Goal: Find specific fact: Find specific fact

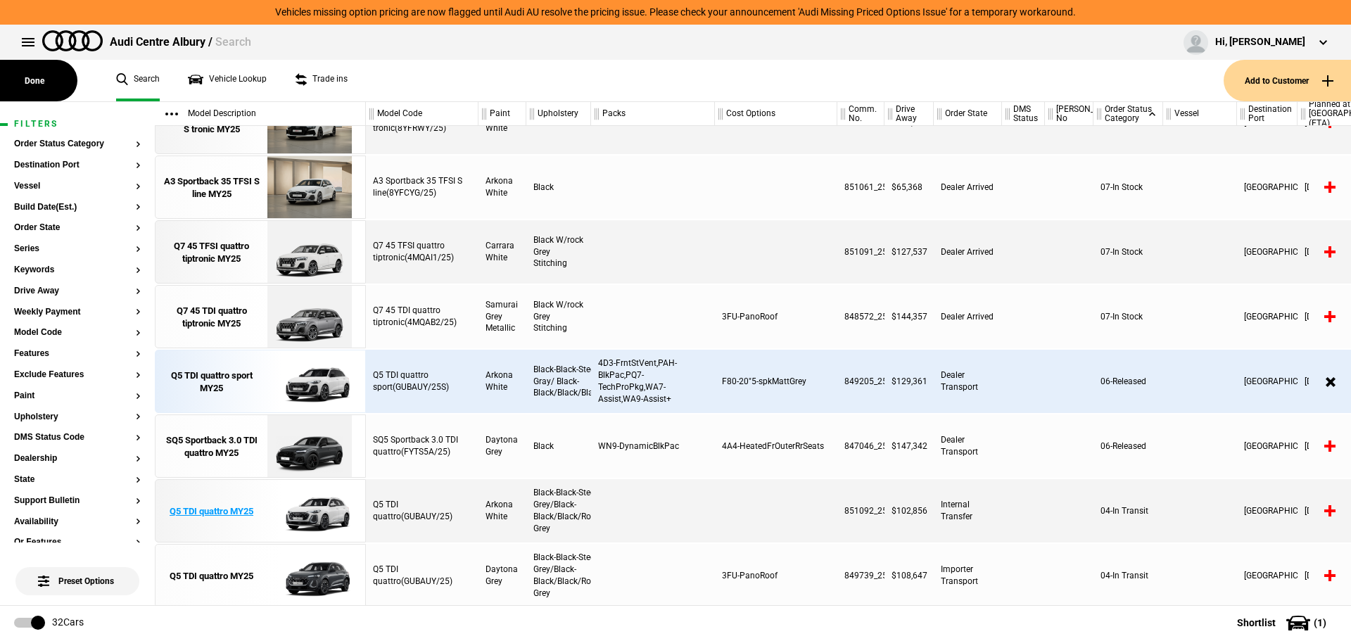
click at [184, 509] on div "Q5 TDI quattro MY25" at bounding box center [212, 511] width 84 height 13
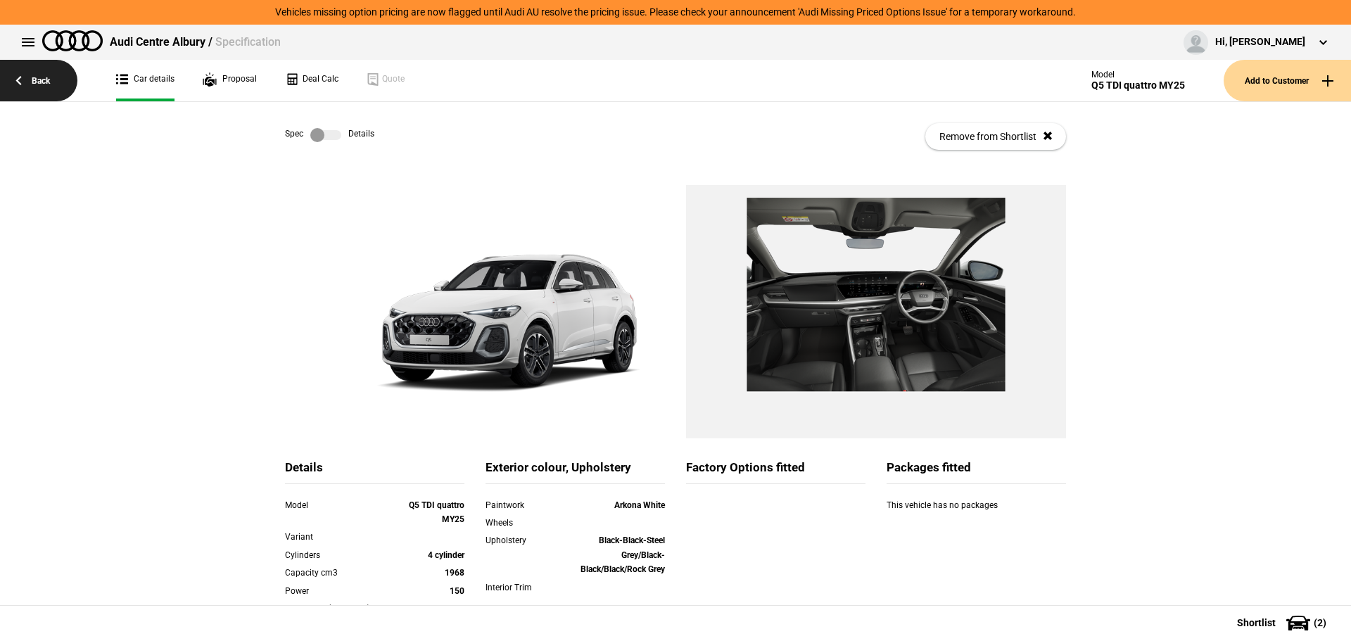
click at [37, 84] on link "Back" at bounding box center [38, 81] width 77 height 42
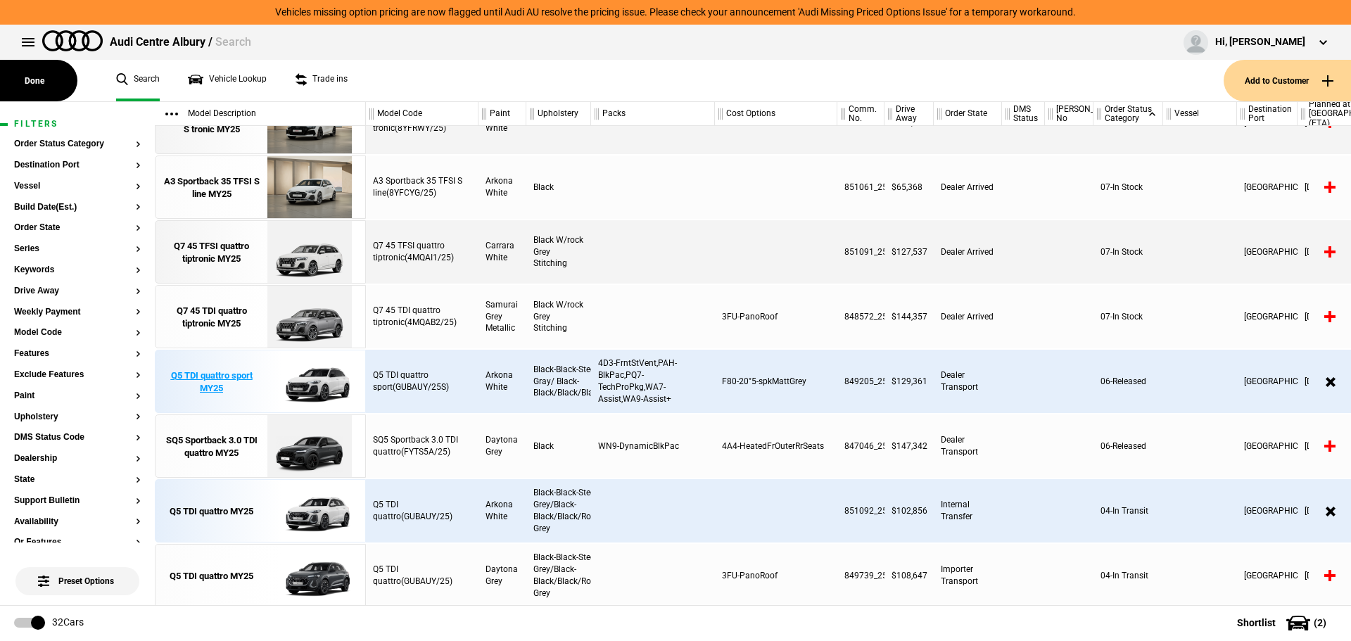
click at [217, 377] on div "Q5 TDI quattro sport MY25" at bounding box center [212, 381] width 98 height 25
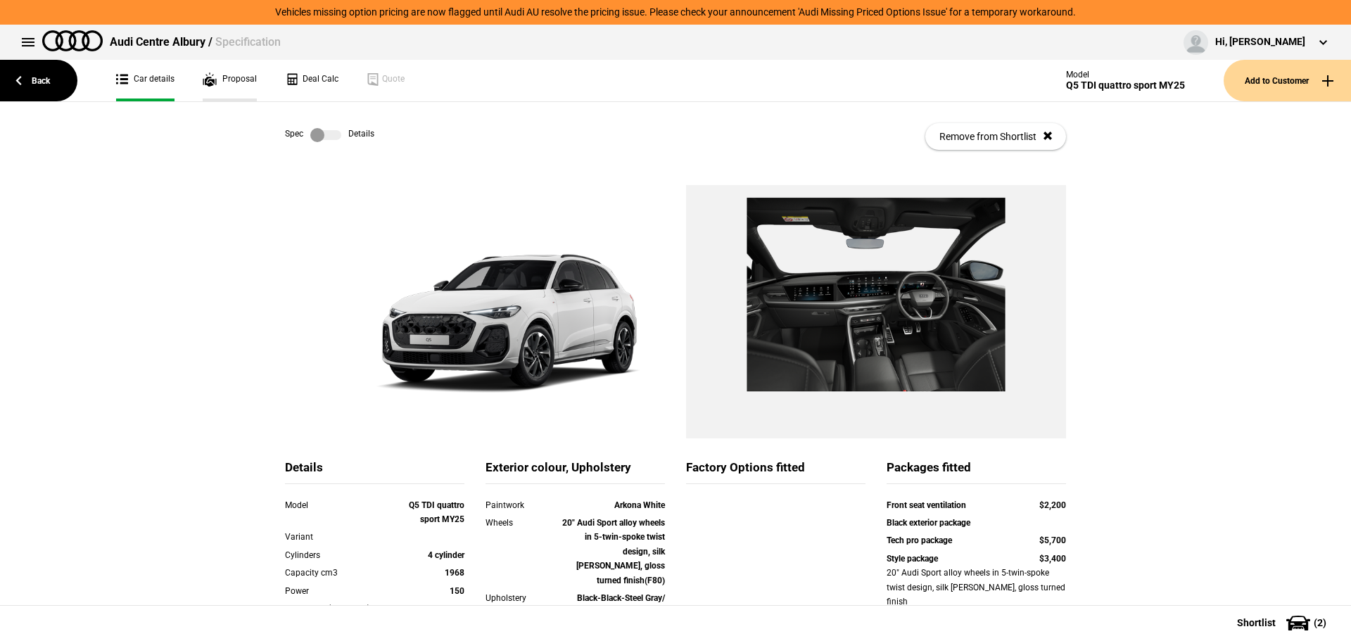
click at [245, 80] on link "Proposal" at bounding box center [230, 81] width 54 height 42
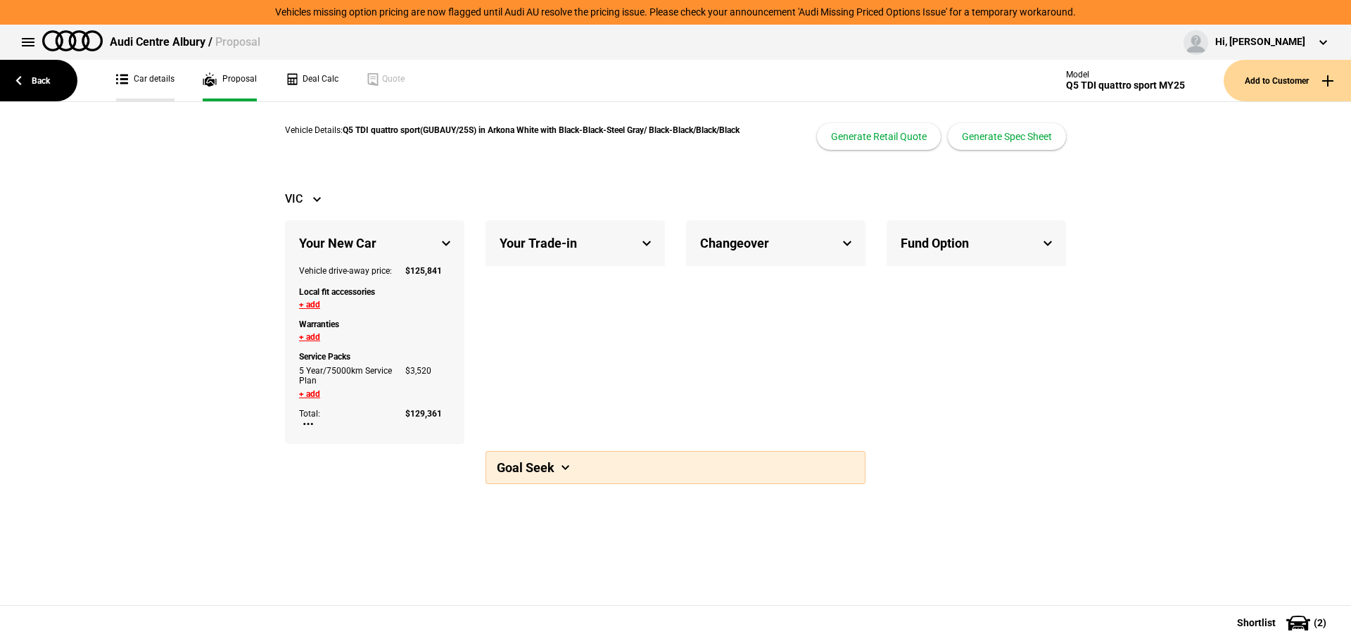
click at [170, 82] on link "Car details" at bounding box center [145, 81] width 58 height 42
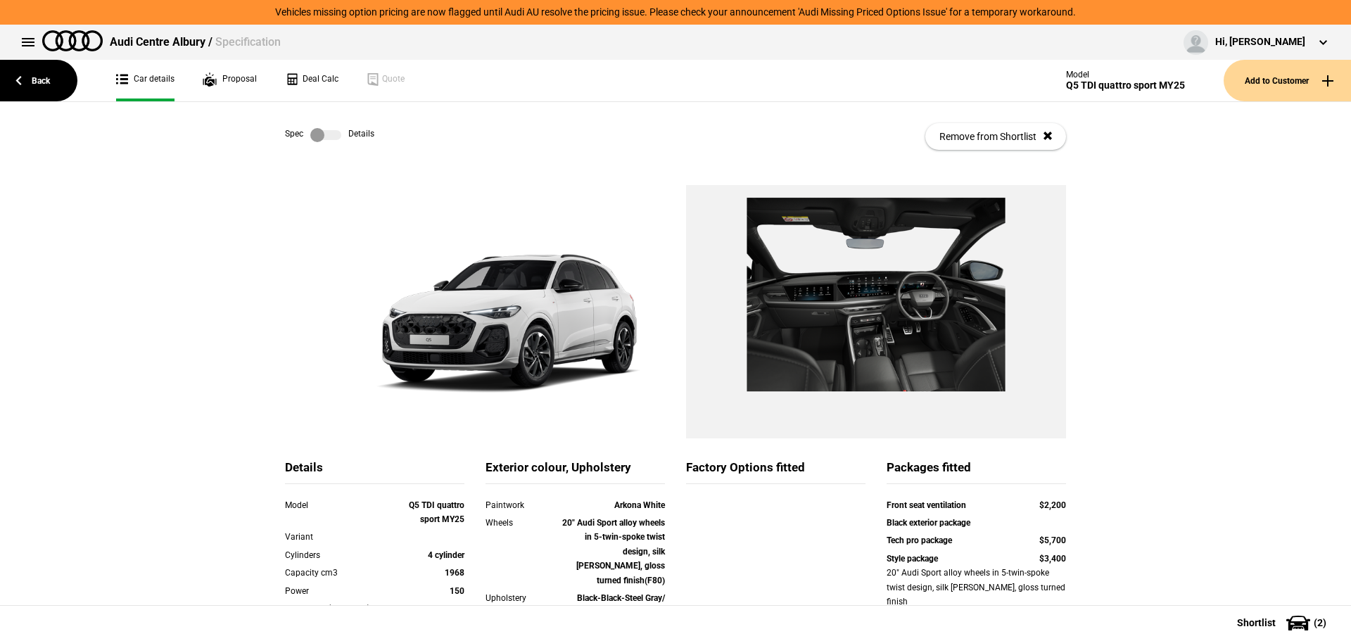
click at [324, 134] on label at bounding box center [325, 135] width 31 height 14
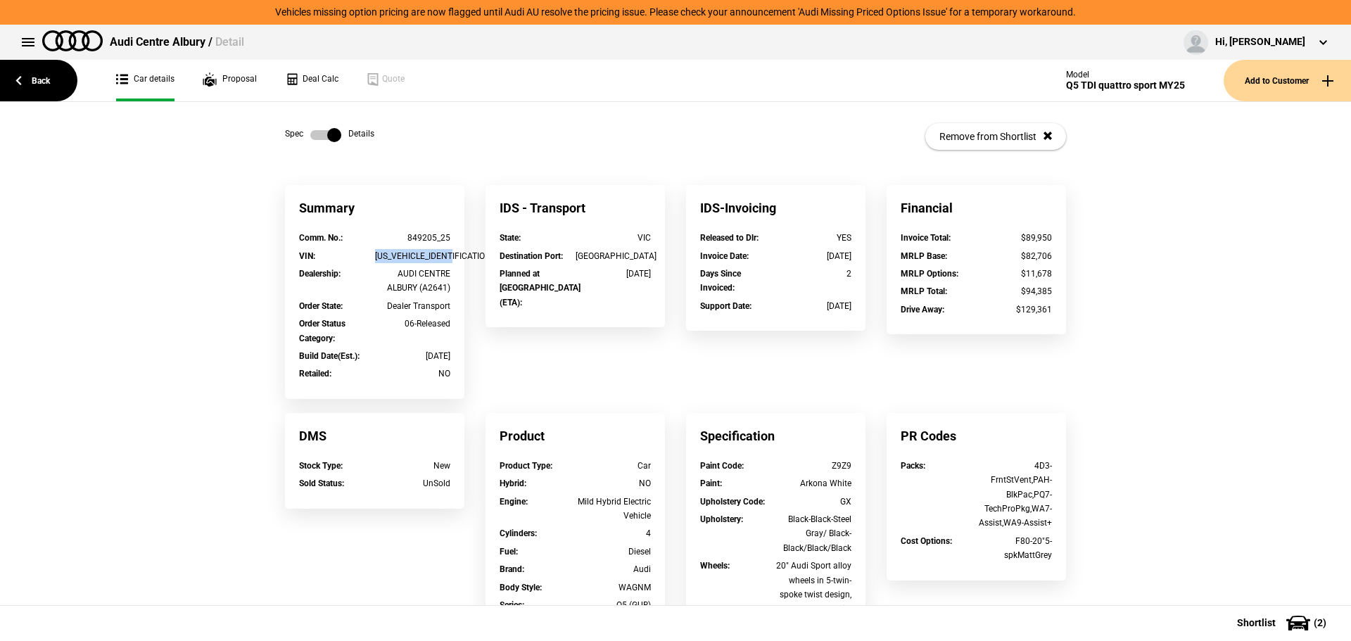
drag, startPoint x: 369, startPoint y: 257, endPoint x: 459, endPoint y: 251, distance: 90.2
click at [459, 251] on div "Summary Comm. No. : 849205_25 VIN : [US_VEHICLE_IDENTIFICATION_NUMBER] Dealersh…" at bounding box center [374, 299] width 201 height 228
copy div "[US_VEHICLE_IDENTIFICATION_NUMBER]"
